Goal: Transaction & Acquisition: Obtain resource

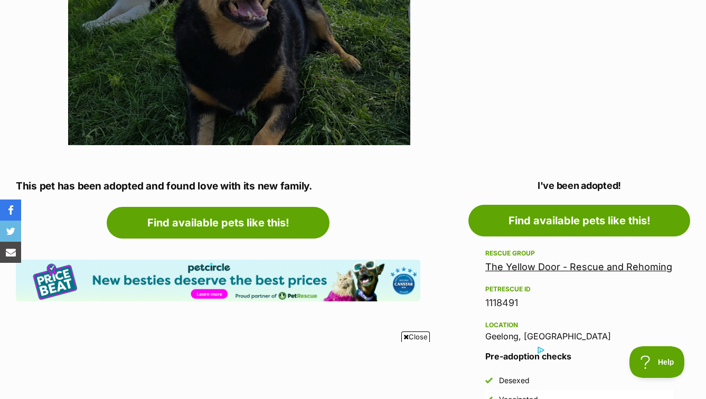
click at [564, 272] on link "The Yellow Door - Rescue and Rehoming" at bounding box center [578, 266] width 187 height 11
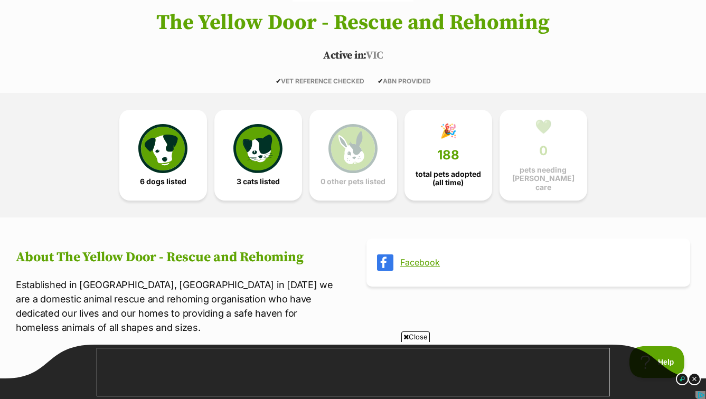
scroll to position [202, 0]
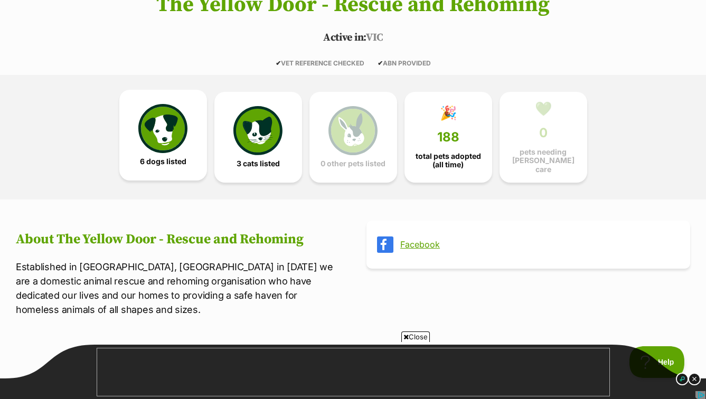
click at [173, 146] on img at bounding box center [162, 128] width 49 height 49
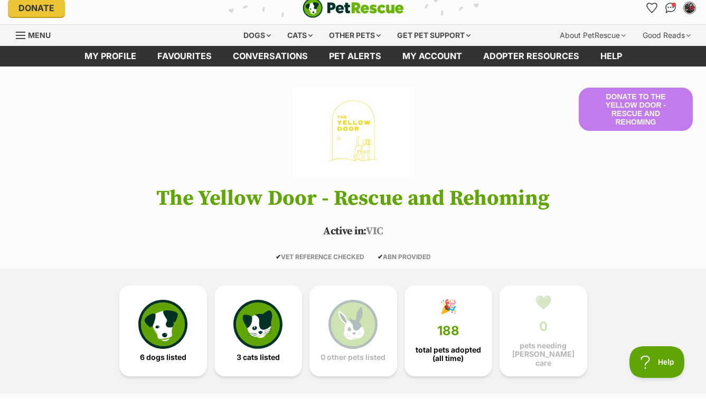
scroll to position [8, 0]
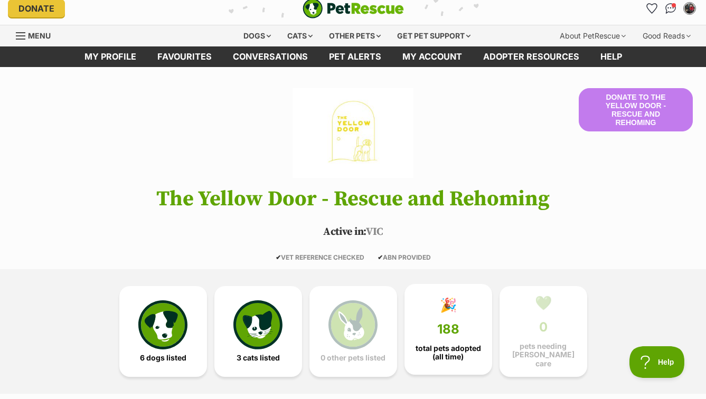
click at [456, 317] on link "🎉 188 total pets adopted (all time)" at bounding box center [448, 329] width 88 height 91
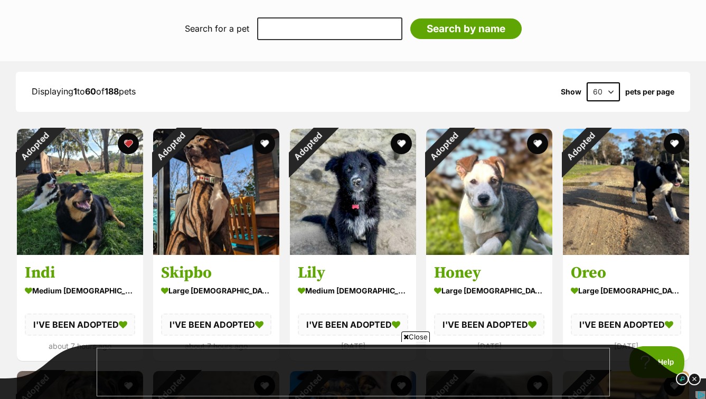
scroll to position [703, 0]
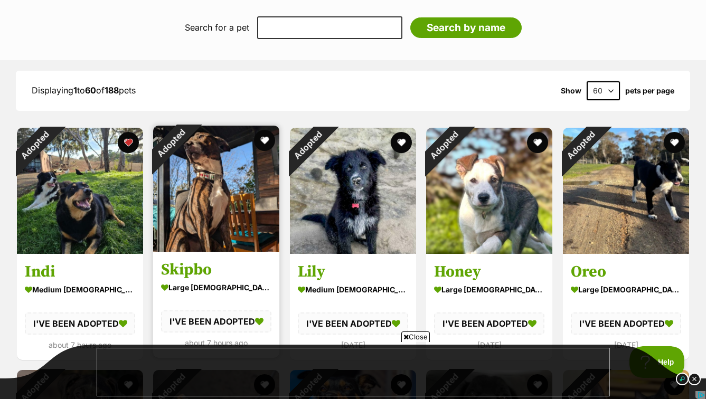
click at [209, 182] on img at bounding box center [216, 189] width 126 height 126
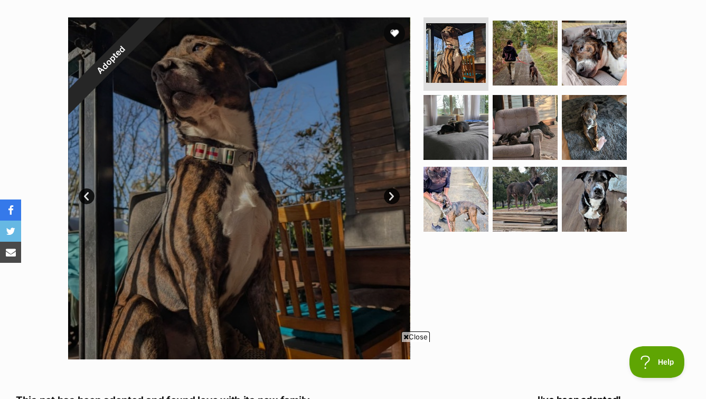
scroll to position [173, 0]
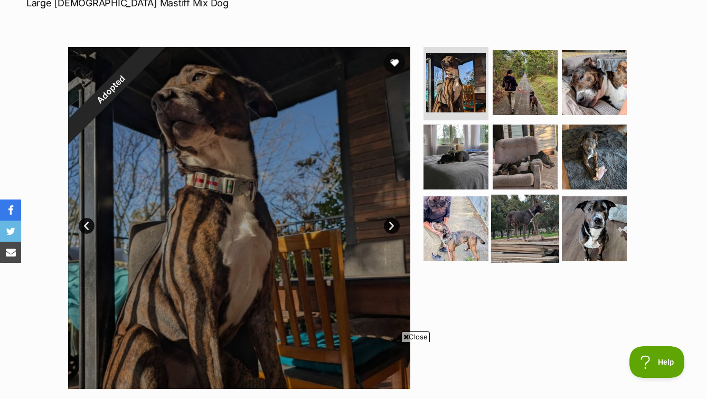
click at [518, 240] on img at bounding box center [525, 229] width 68 height 68
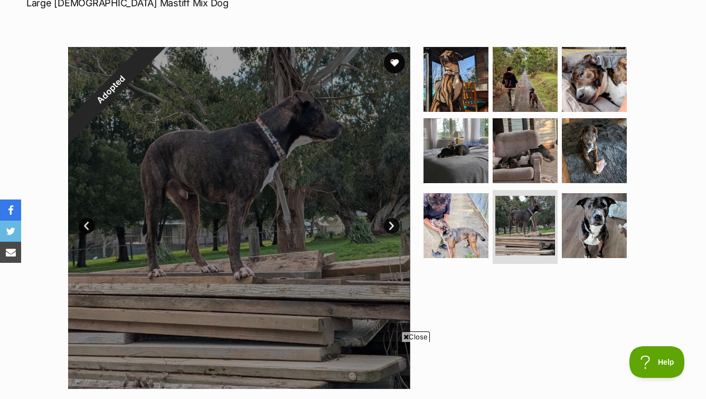
click at [390, 227] on link "Next" at bounding box center [392, 226] width 16 height 16
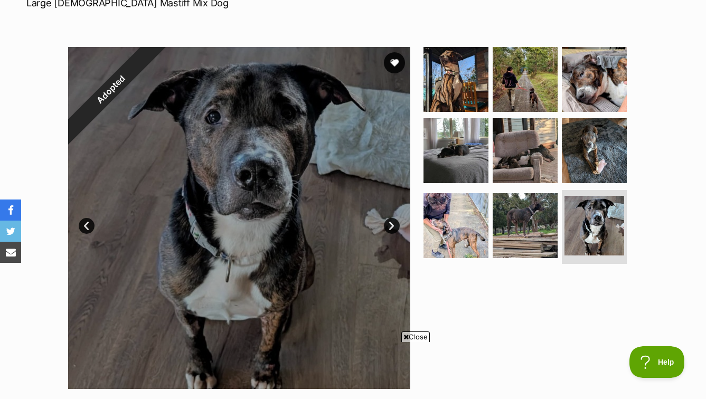
click at [390, 227] on link "Next" at bounding box center [392, 226] width 16 height 16
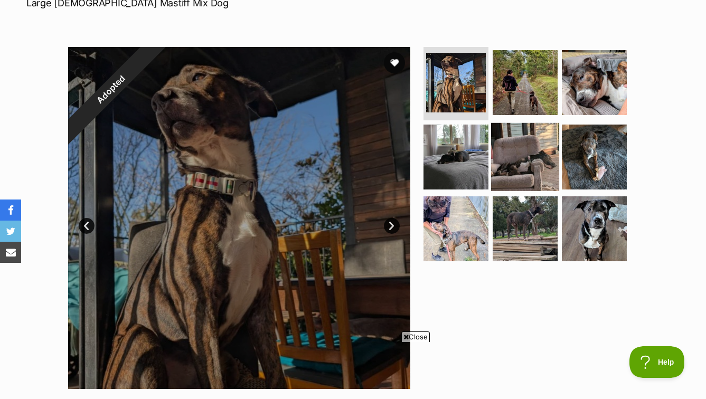
click at [534, 165] on img at bounding box center [525, 157] width 68 height 68
